Goal: Task Accomplishment & Management: Manage account settings

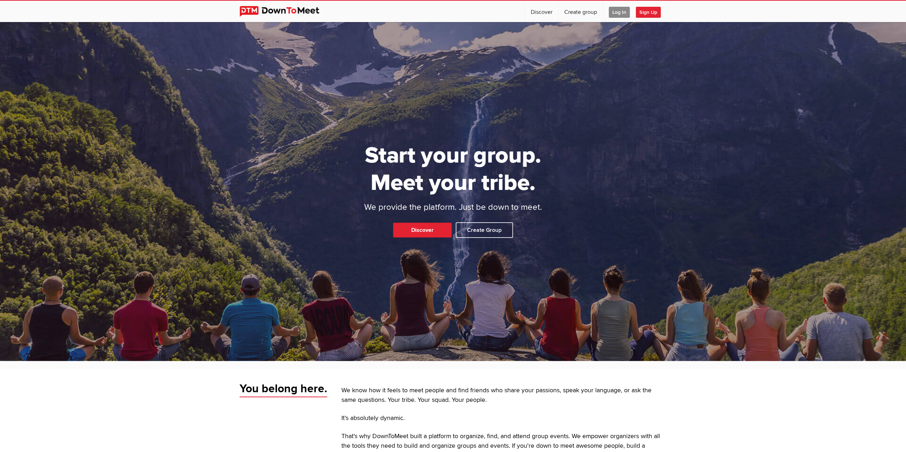
click at [622, 12] on span "Log In" at bounding box center [619, 12] width 21 height 11
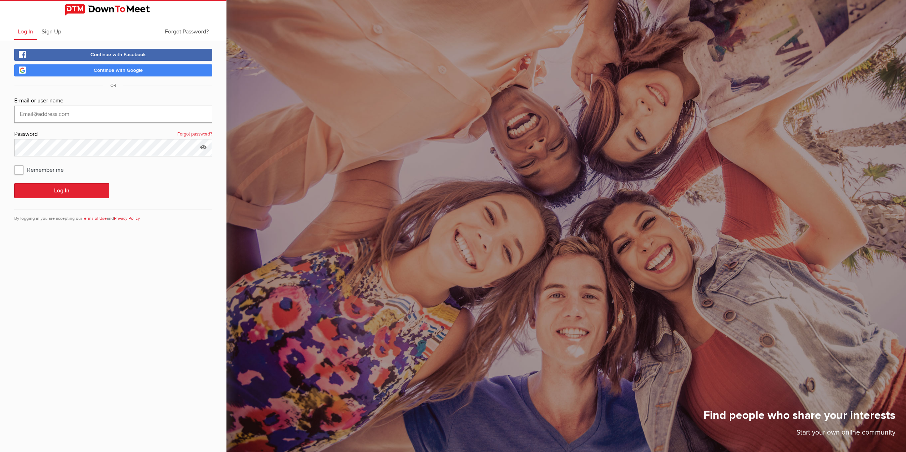
click at [70, 113] on input "text" at bounding box center [113, 114] width 198 height 17
type input "[EMAIL_ADDRESS][DOMAIN_NAME]"
click at [68, 190] on button "Log In" at bounding box center [61, 190] width 95 height 15
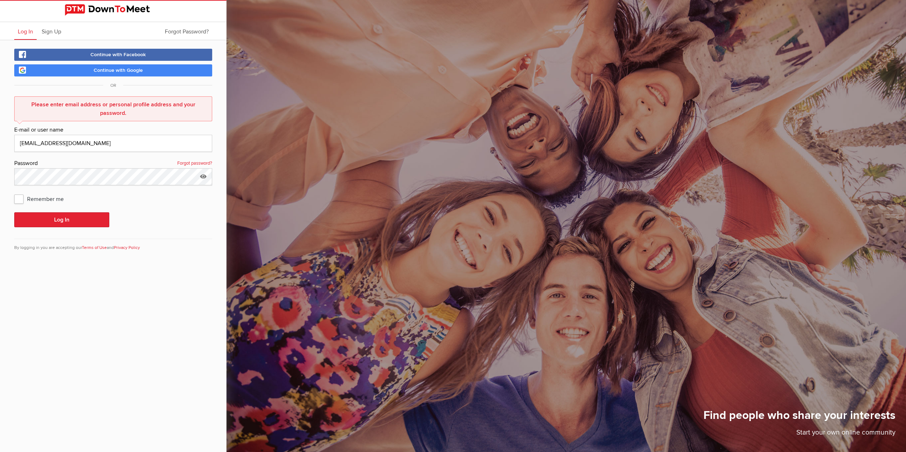
click at [118, 67] on link "Continue with Google" at bounding box center [113, 70] width 198 height 12
click at [107, 72] on span "Continue with Google" at bounding box center [118, 70] width 49 height 6
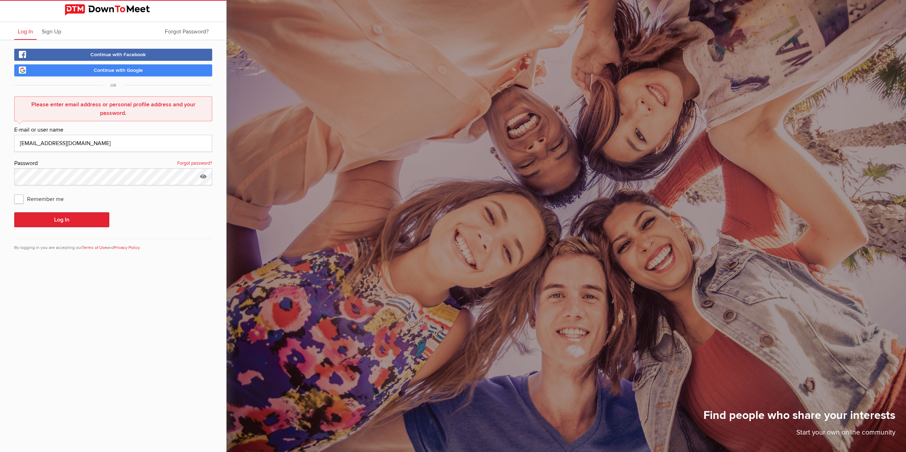
click at [22, 72] on link "Continue with Google" at bounding box center [113, 70] width 198 height 12
click at [75, 213] on button "Log In" at bounding box center [61, 220] width 95 height 15
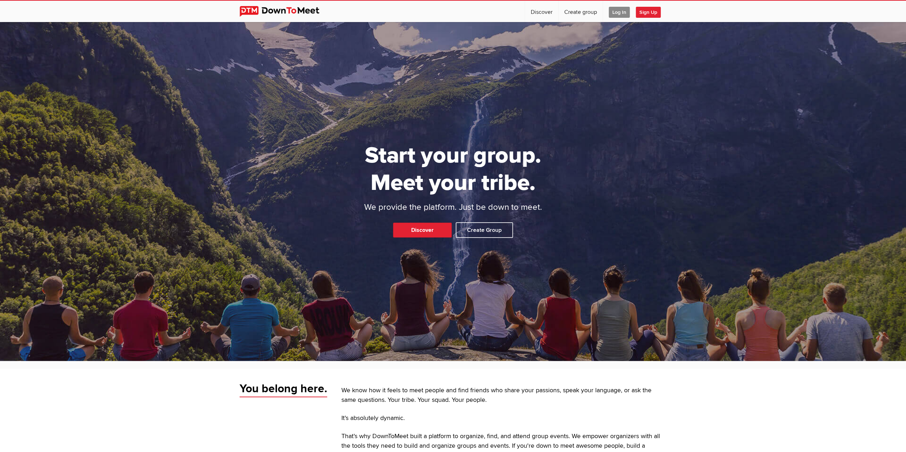
click at [623, 12] on span "Log In" at bounding box center [619, 12] width 21 height 11
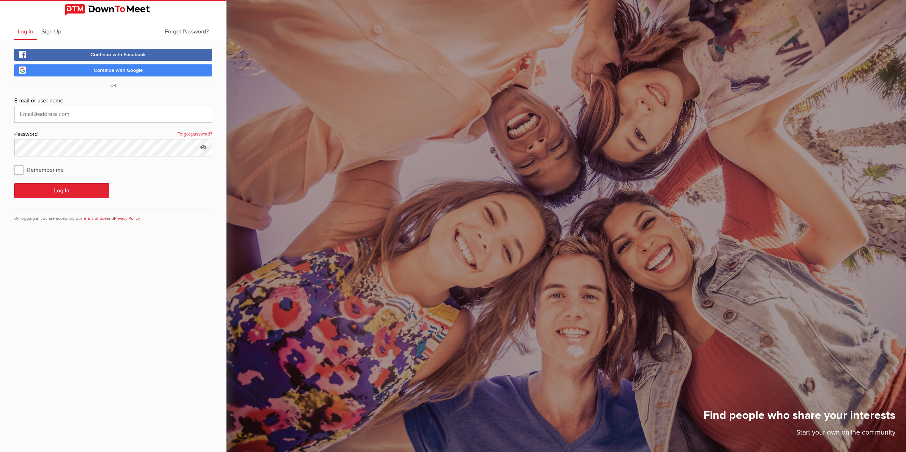
click at [123, 72] on span "Continue with Google" at bounding box center [118, 70] width 49 height 6
click at [117, 56] on span "Continue with Facebook" at bounding box center [118, 55] width 56 height 6
click at [122, 71] on span "Continue with Google" at bounding box center [118, 70] width 49 height 6
click at [90, 116] on input "text" at bounding box center [113, 114] width 198 height 17
type input "[EMAIL_ADDRESS][DOMAIN_NAME]"
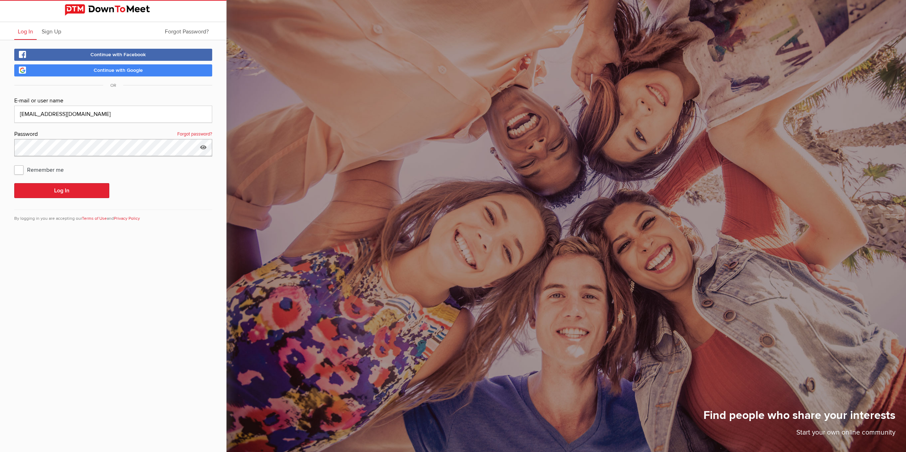
click at [116, 163] on div "E-mail or user name [EMAIL_ADDRESS][DOMAIN_NAME] Password Forgot password? Reme…" at bounding box center [113, 163] width 198 height 134
click at [14, 183] on button "Log In" at bounding box center [61, 190] width 95 height 15
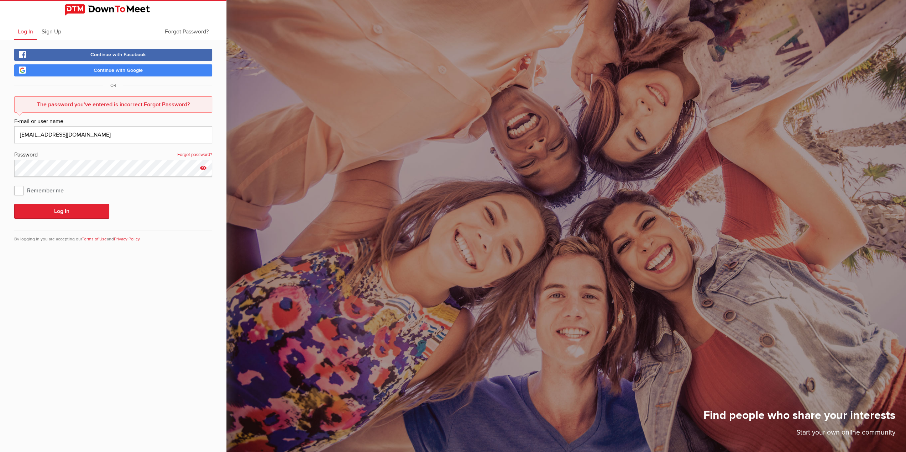
click at [202, 173] on icon at bounding box center [203, 168] width 11 height 16
click at [113, 167] on input "Hamish1642" at bounding box center [113, 168] width 198 height 17
click at [14, 204] on button "Log In" at bounding box center [61, 211] width 95 height 15
click at [77, 214] on button "Log In" at bounding box center [61, 211] width 95 height 15
click at [54, 169] on input "Hamish1642@1" at bounding box center [113, 168] width 198 height 17
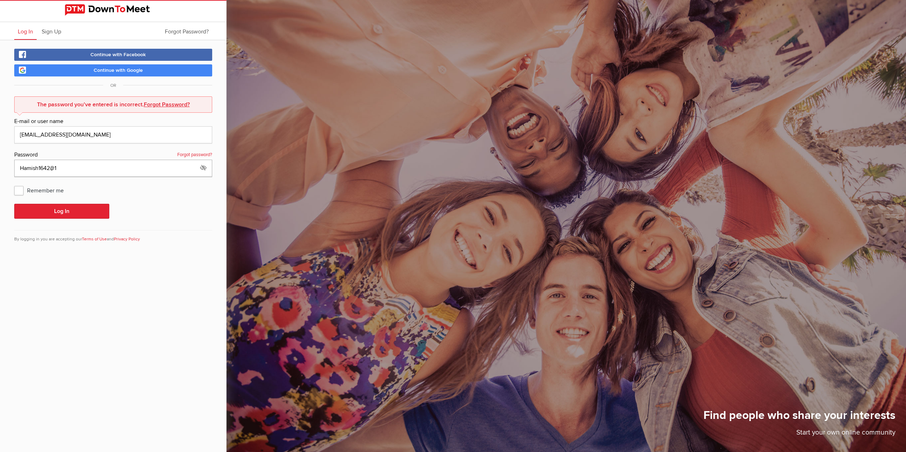
click at [55, 169] on input "Hamish1642@1" at bounding box center [113, 168] width 198 height 17
type input "Hamish1642@"
click at [14, 204] on button "Log In" at bounding box center [61, 211] width 95 height 15
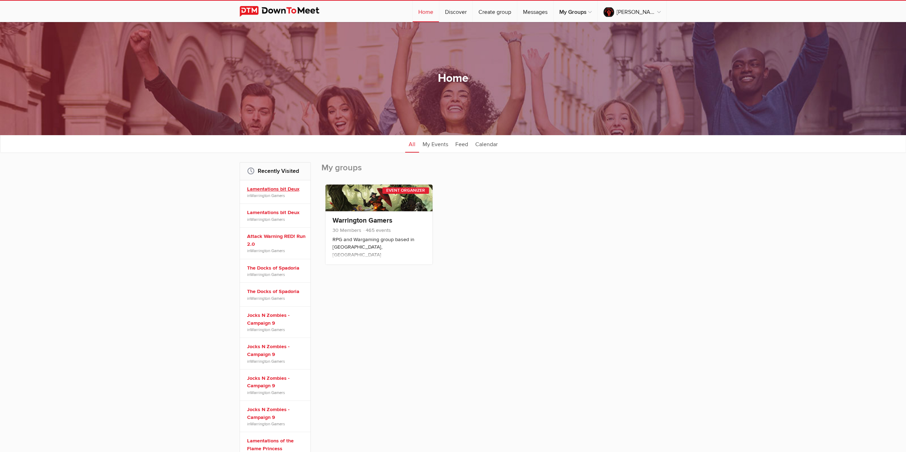
click at [282, 186] on link "Lamentations bit Deux" at bounding box center [276, 189] width 58 height 8
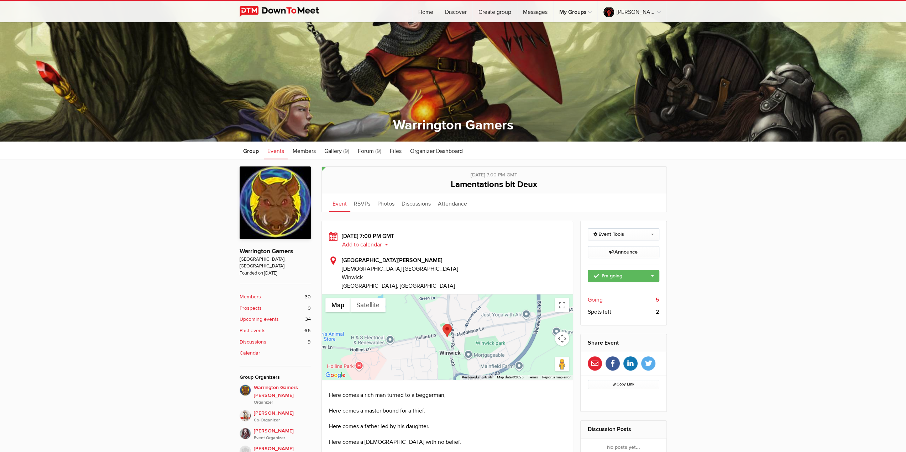
scroll to position [178, 0]
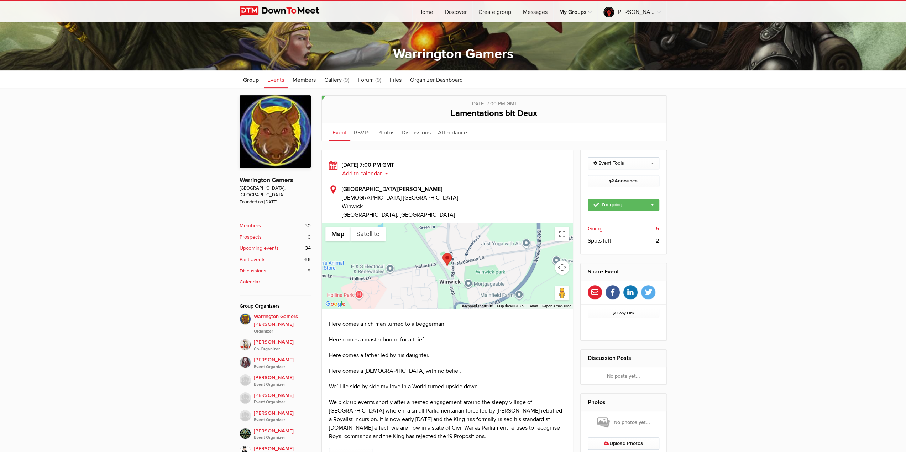
click at [594, 229] on span "Going" at bounding box center [595, 229] width 15 height 9
